Goal: Information Seeking & Learning: Learn about a topic

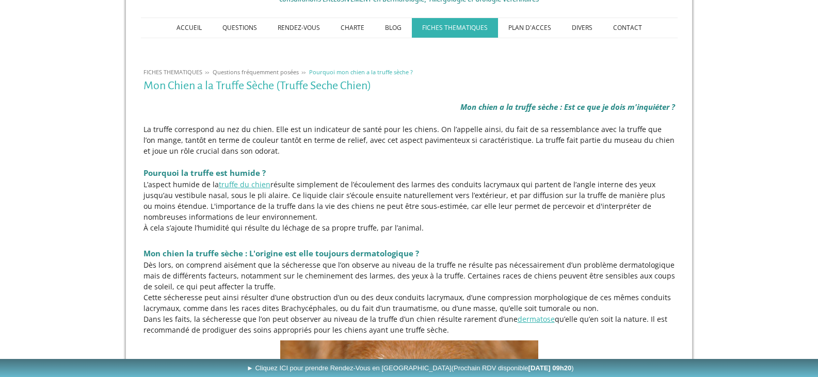
scroll to position [155, 0]
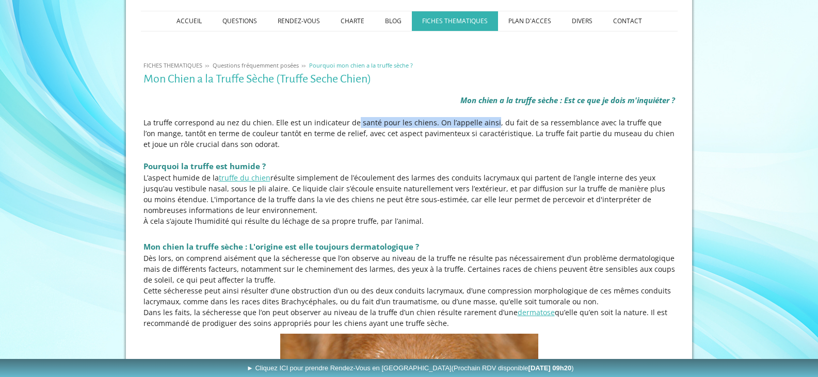
drag, startPoint x: 332, startPoint y: 117, endPoint x: 472, endPoint y: 122, distance: 139.5
click at [472, 122] on p "La truffe correspond au nez du chien. Elle est un indicateur de santé pour les …" at bounding box center [410, 133] width 532 height 33
click at [496, 122] on p "La truffe correspond au nez du chien. Elle est un indicateur de santé pour les …" at bounding box center [410, 133] width 532 height 33
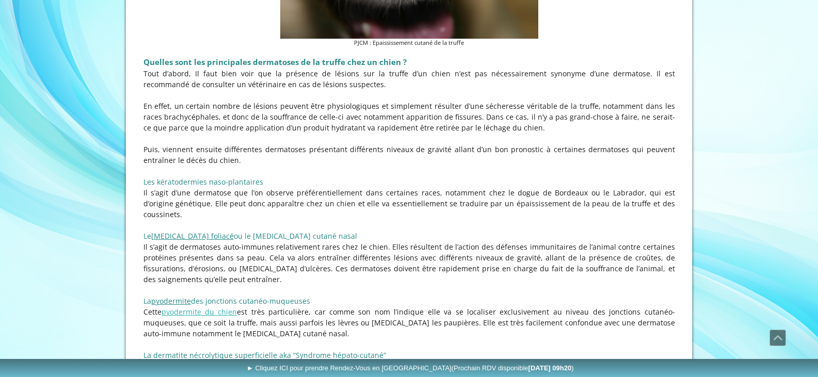
scroll to position [1032, 0]
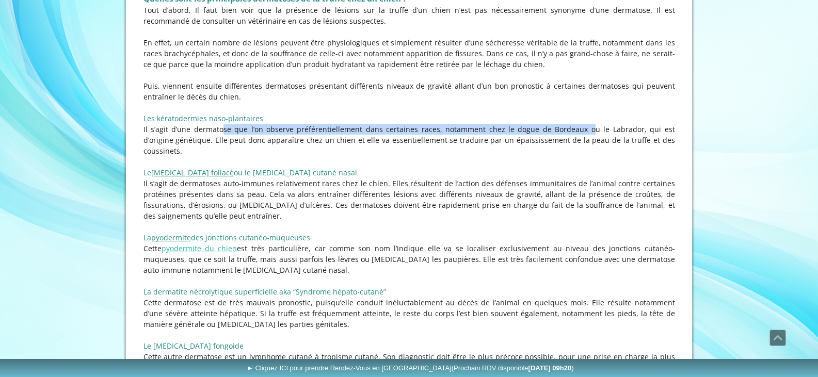
drag, startPoint x: 185, startPoint y: 131, endPoint x: 536, endPoint y: 133, distance: 350.5
click at [536, 133] on p "Il s’agit d’une dermatose que l’on observe préférentiellement dans certaines ra…" at bounding box center [410, 140] width 532 height 33
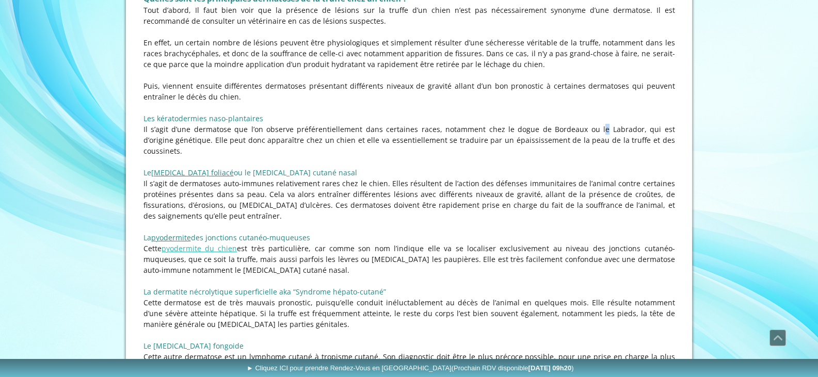
click at [549, 131] on p "Il s’agit d’une dermatose que l’on observe préférentiellement dans certaines ra…" at bounding box center [410, 140] width 532 height 33
click at [199, 141] on p "Il s’agit d’une dermatose que l’on observe préférentiellement dans certaines ra…" at bounding box center [410, 140] width 532 height 33
drag, startPoint x: 199, startPoint y: 141, endPoint x: 647, endPoint y: 145, distance: 448.1
click at [647, 145] on p "Il s’agit d’une dermatose que l’on observe préférentiellement dans certaines ra…" at bounding box center [410, 140] width 532 height 33
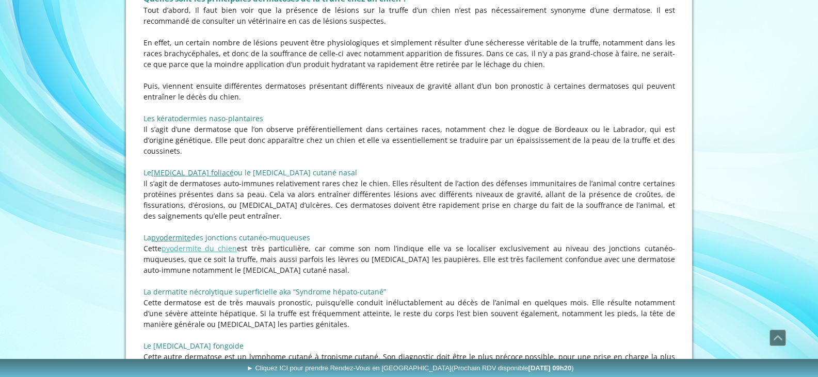
click at [648, 142] on p "Il s’agit d’une dermatose que l’on observe préférentiellement dans certaines ra…" at bounding box center [410, 140] width 532 height 33
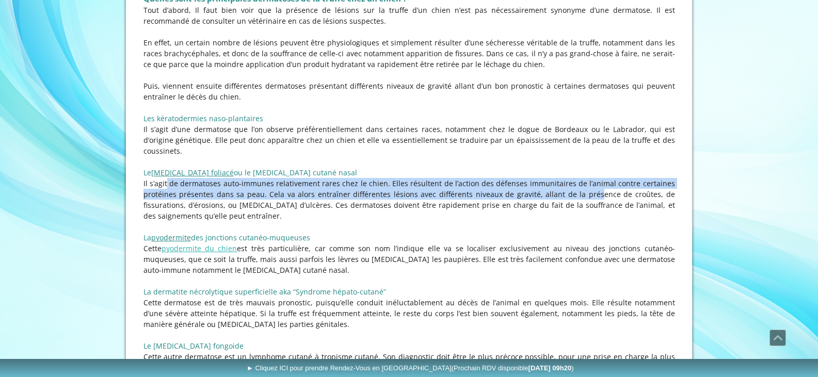
drag, startPoint x: 144, startPoint y: 173, endPoint x: 574, endPoint y: 185, distance: 430.2
click at [574, 185] on p "Il s’agit de dermatoses auto-immunes relativement rares chez le chien. Elles ré…" at bounding box center [410, 199] width 532 height 43
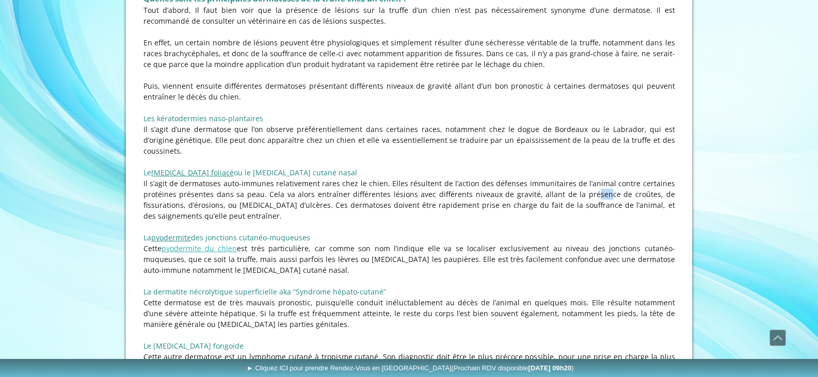
click at [574, 185] on p "Il s’agit de dermatoses auto-immunes relativement rares chez le chien. Elles ré…" at bounding box center [410, 199] width 532 height 43
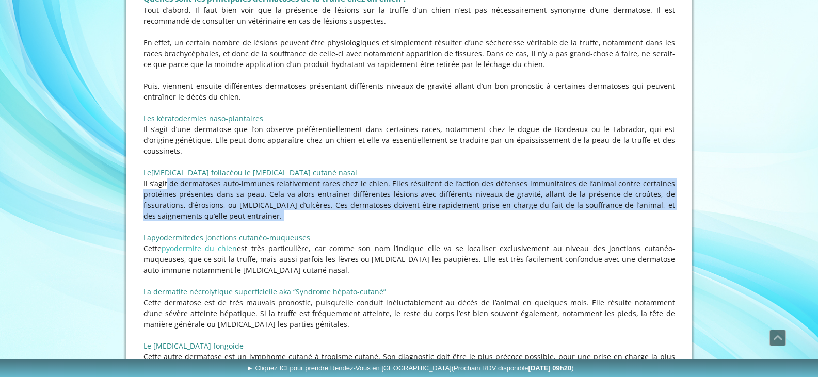
click at [574, 185] on p "Il s’agit de dermatoses auto-immunes relativement rares chez le chien. Elles ré…" at bounding box center [410, 199] width 532 height 43
click at [518, 195] on p "Il s’agit de dermatoses auto-immunes relativement rares chez le chien. Elles ré…" at bounding box center [410, 199] width 532 height 43
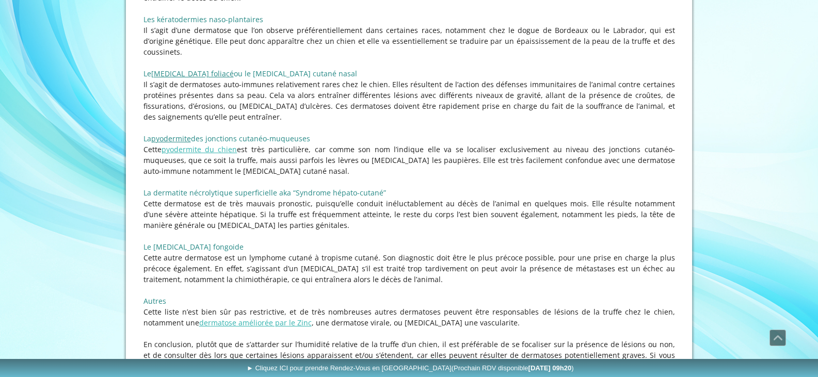
scroll to position [1136, 0]
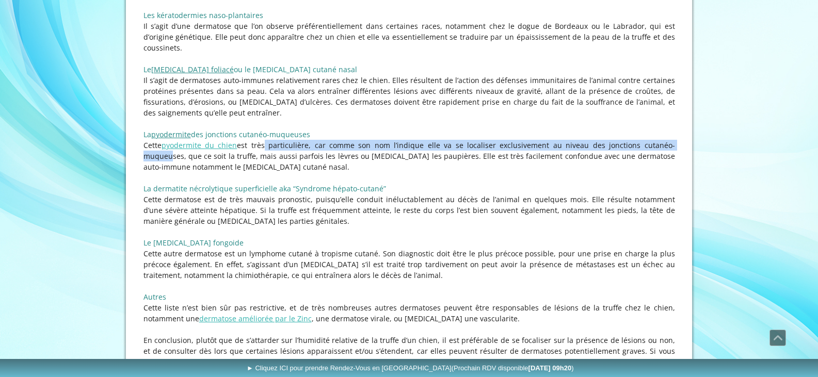
drag, startPoint x: 259, startPoint y: 135, endPoint x: 659, endPoint y: 137, distance: 400.6
click at [659, 140] on p "Cette pyodermite du chien est très particulière, car comme son nom l’indique el…" at bounding box center [410, 156] width 532 height 33
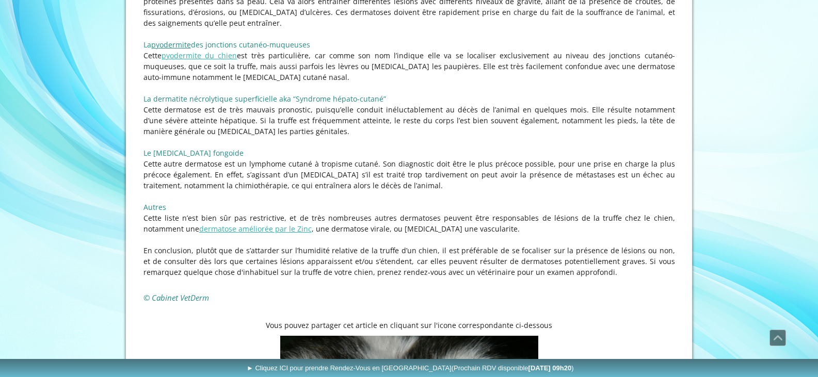
scroll to position [1239, 0]
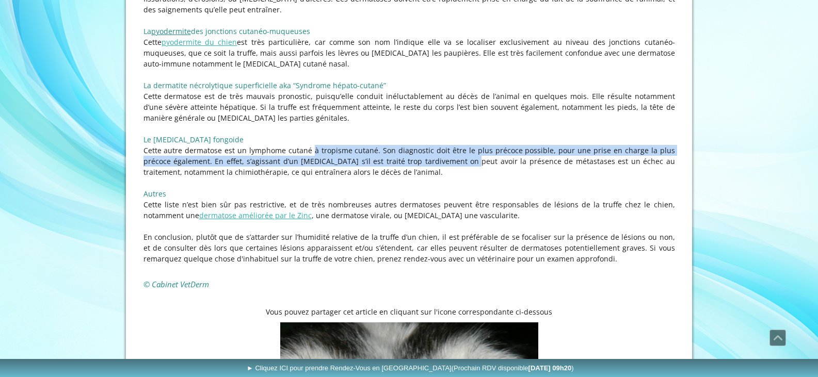
drag, startPoint x: 276, startPoint y: 139, endPoint x: 402, endPoint y: 150, distance: 125.9
click at [402, 150] on p "Cette autre dermatose est un lymphome cutané à tropisme cutané. Son diagnostic …" at bounding box center [410, 161] width 532 height 33
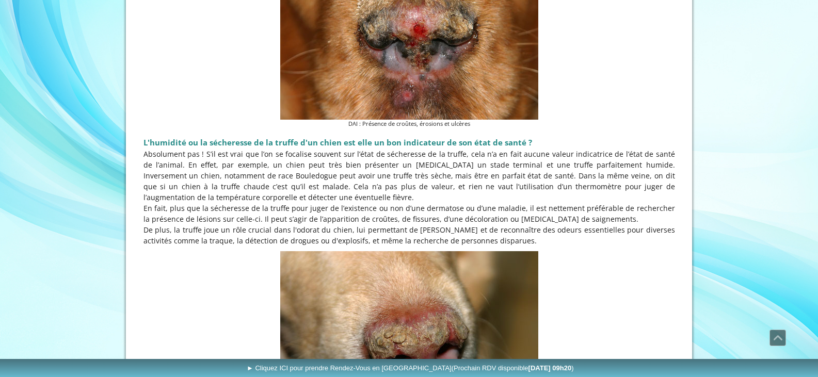
scroll to position [413, 0]
